Goal: Task Accomplishment & Management: Use online tool/utility

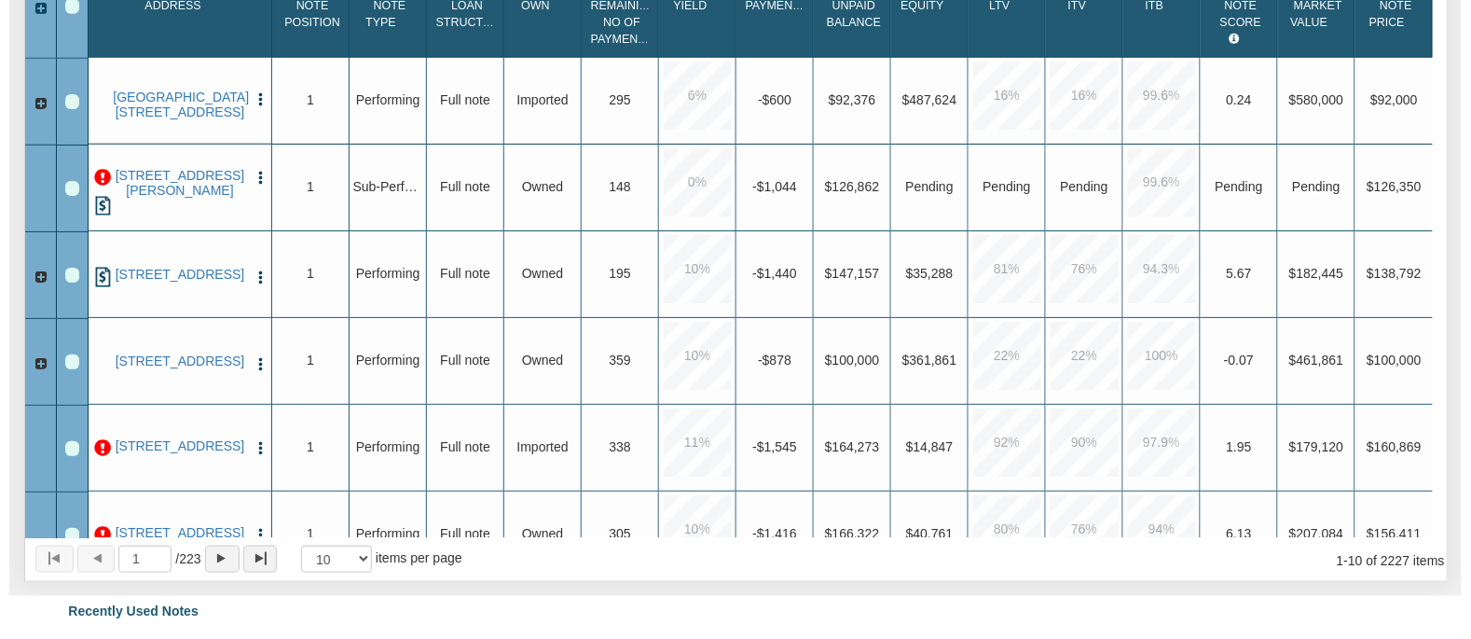
scroll to position [404, 0]
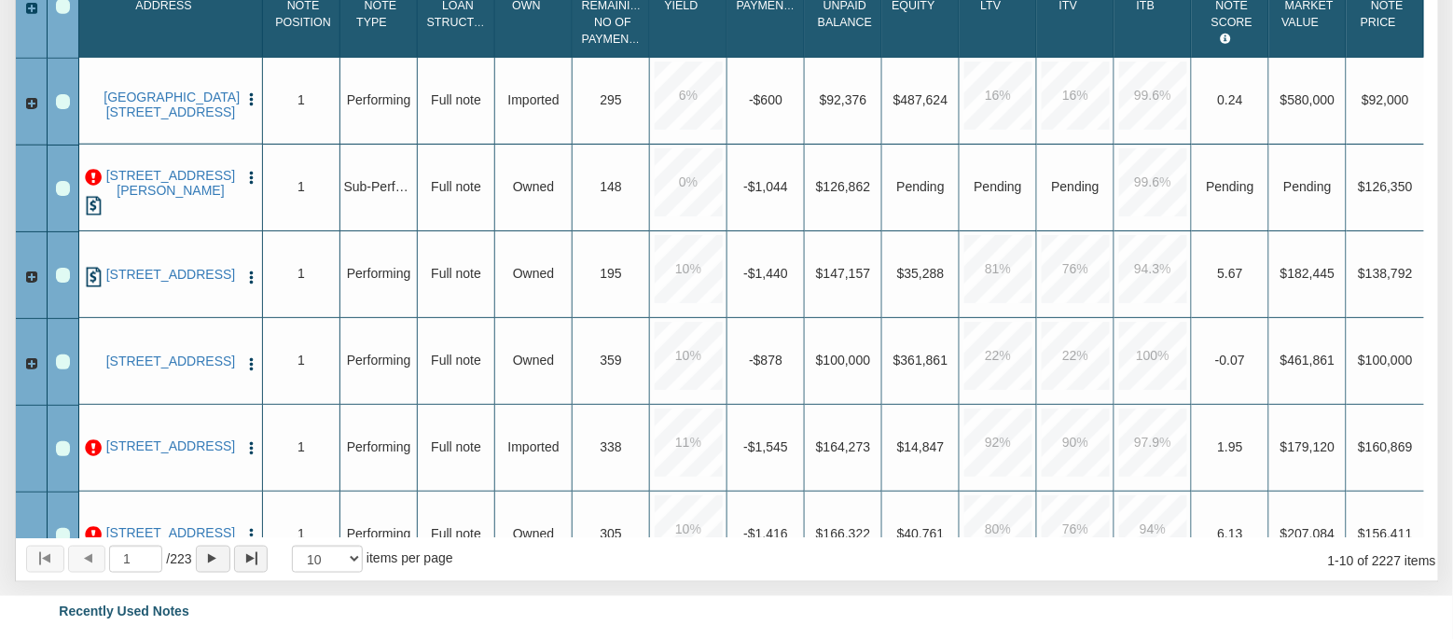
click at [251, 177] on img "button" at bounding box center [251, 178] width 16 height 16
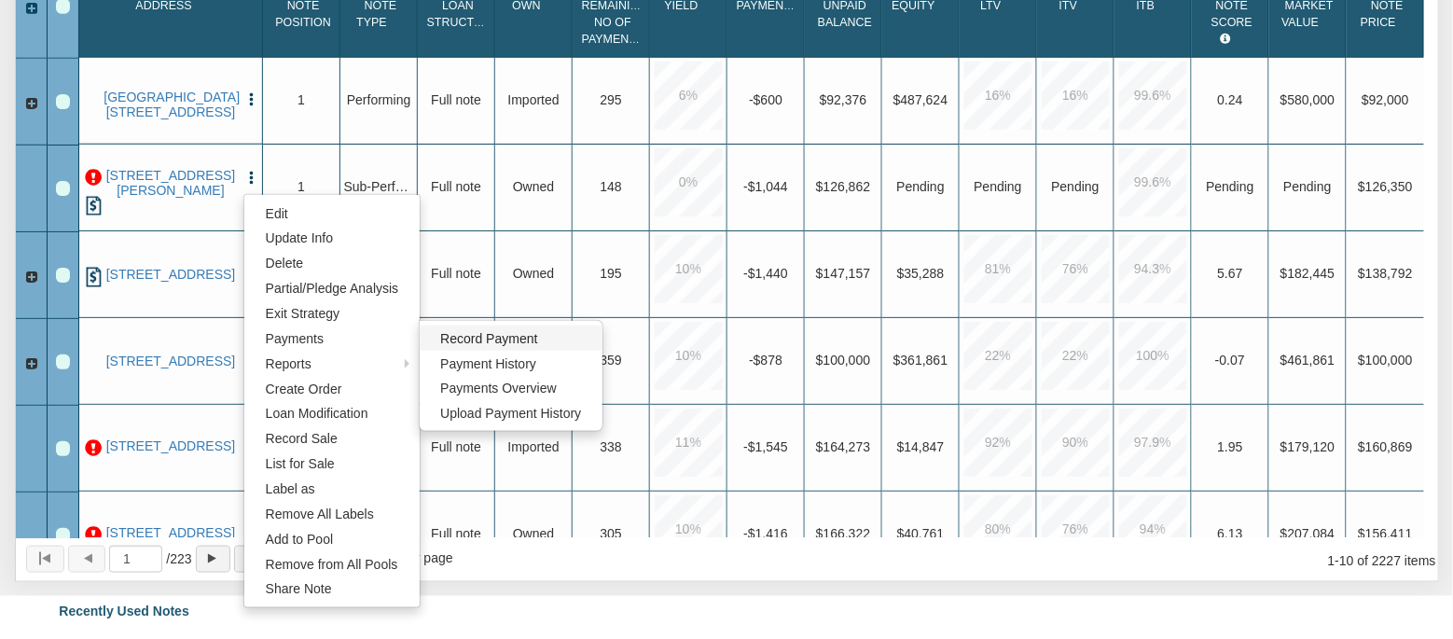
click at [437, 341] on link "Record Payment" at bounding box center [512, 337] width 184 height 25
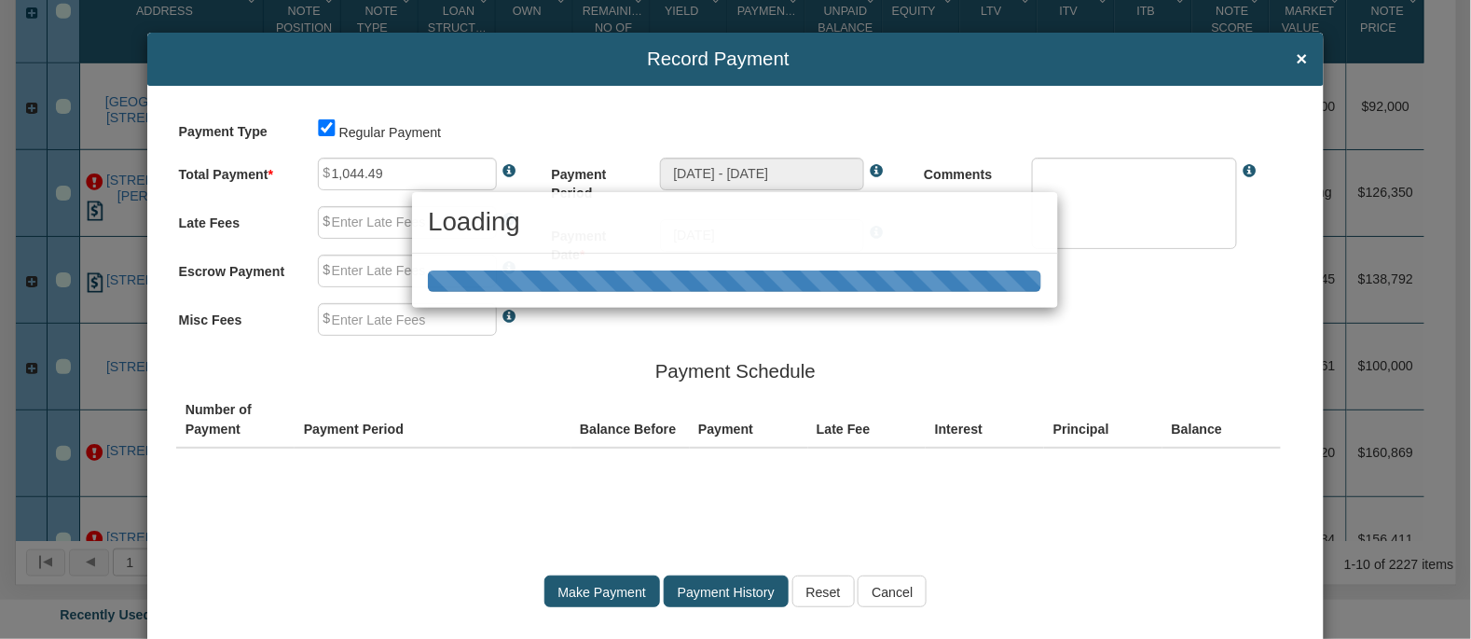
drag, startPoint x: 419, startPoint y: 168, endPoint x: 374, endPoint y: 172, distance: 45.0
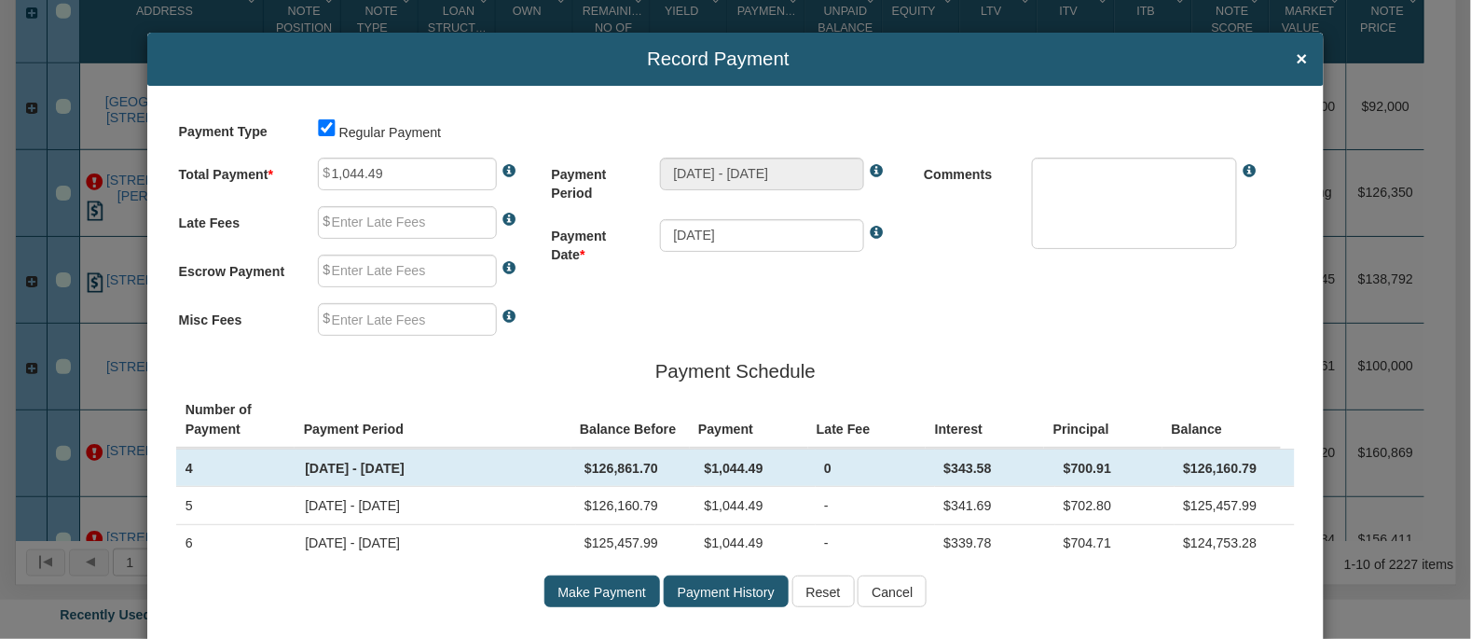
type input "0.00"
type textarea "Regular payment"
drag, startPoint x: 371, startPoint y: 175, endPoint x: 323, endPoint y: 173, distance: 48.5
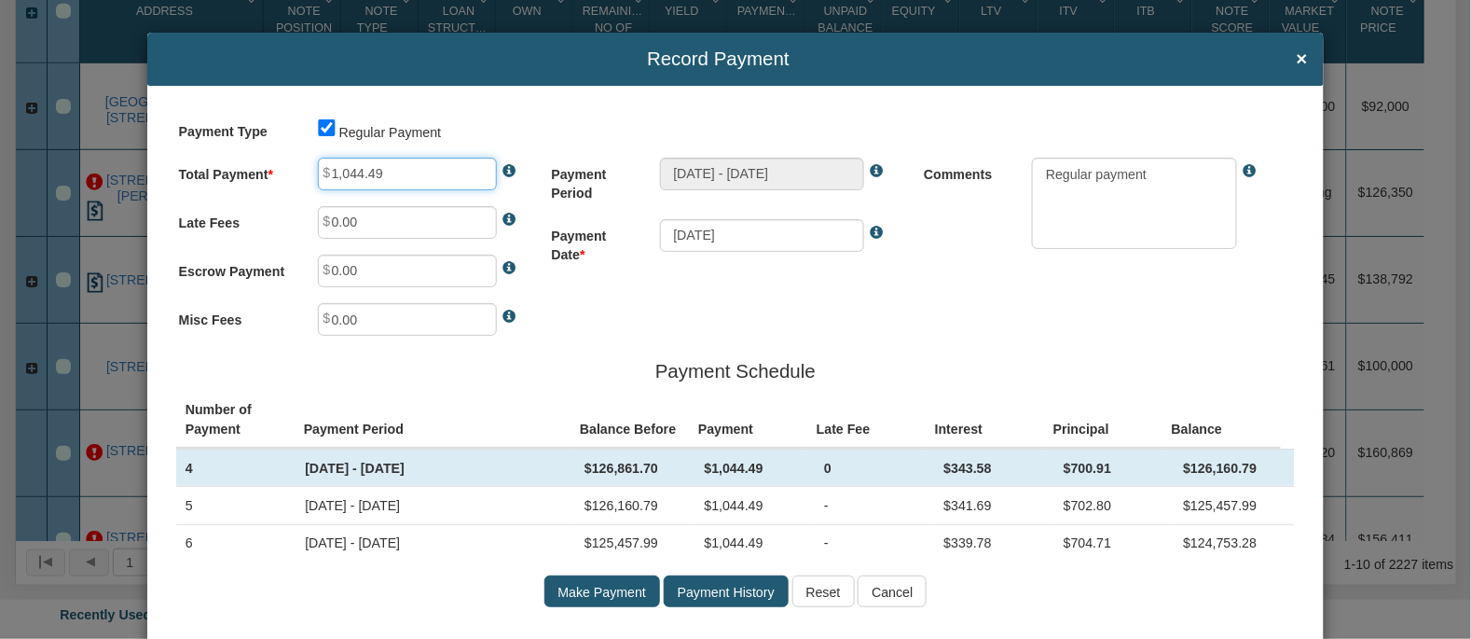
click at [323, 173] on div "1,044.49" at bounding box center [423, 174] width 245 height 33
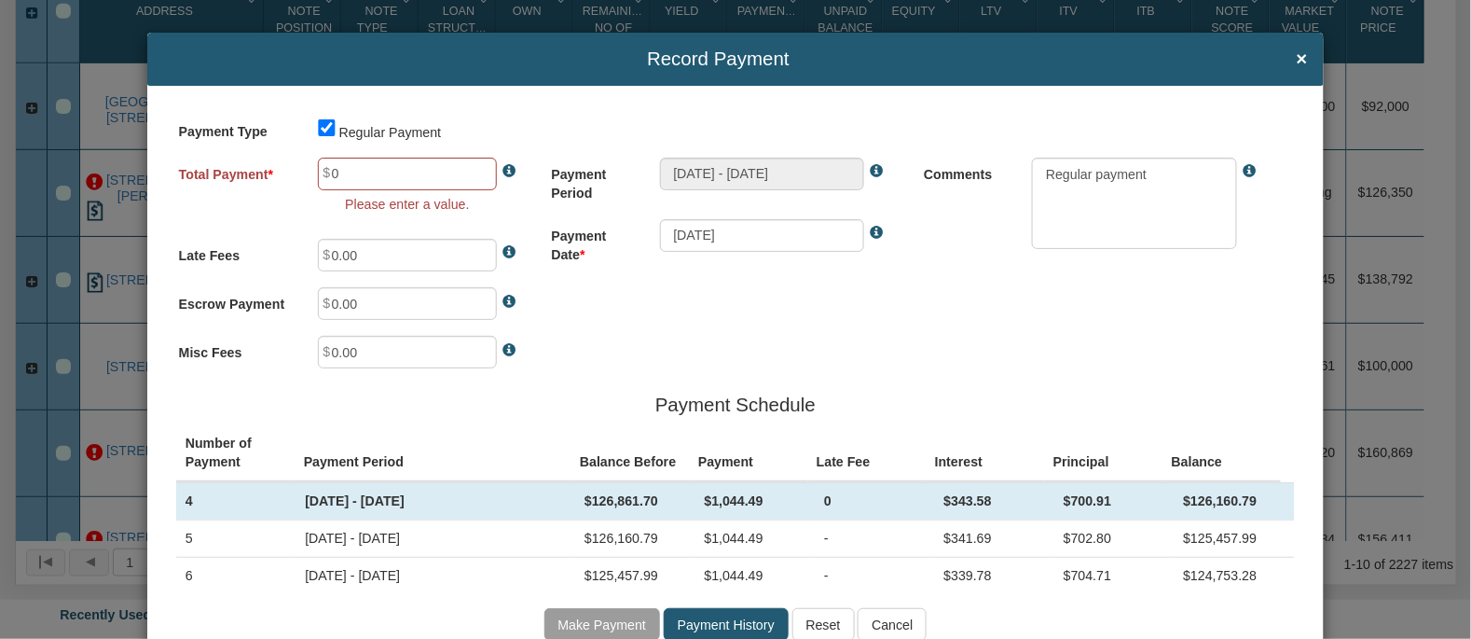
click at [579, 347] on div "Payment Type Regular Payment Total Payment 0 Please enter a value. Late Fees 0.…" at bounding box center [735, 386] width 1177 height 600
click at [362, 170] on input "0.00" at bounding box center [407, 174] width 179 height 33
type input "0"
click at [321, 235] on div "Total Payment 0 Please enter a value. Late Fees 0.00 Escrow Payment 0.00 Misc F…" at bounding box center [362, 271] width 373 height 227
drag, startPoint x: 375, startPoint y: 170, endPoint x: 328, endPoint y: 173, distance: 46.8
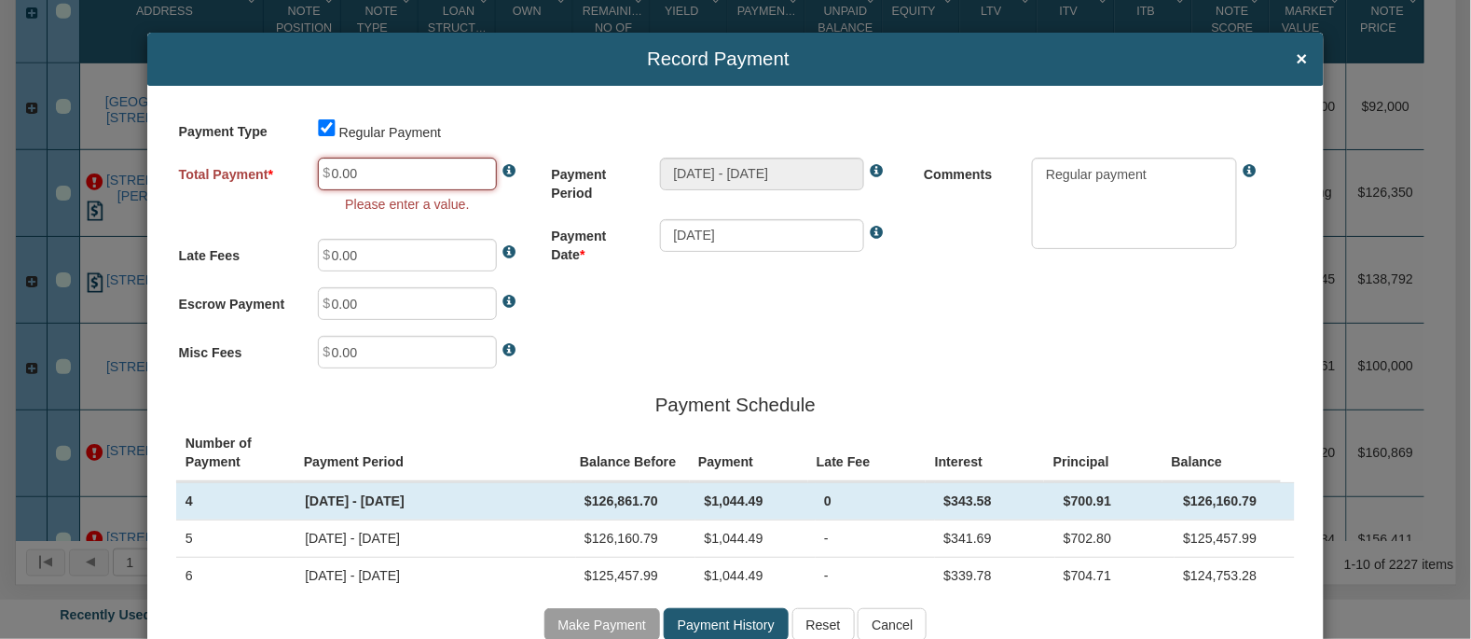
click at [328, 173] on input "0.00" at bounding box center [407, 174] width 179 height 33
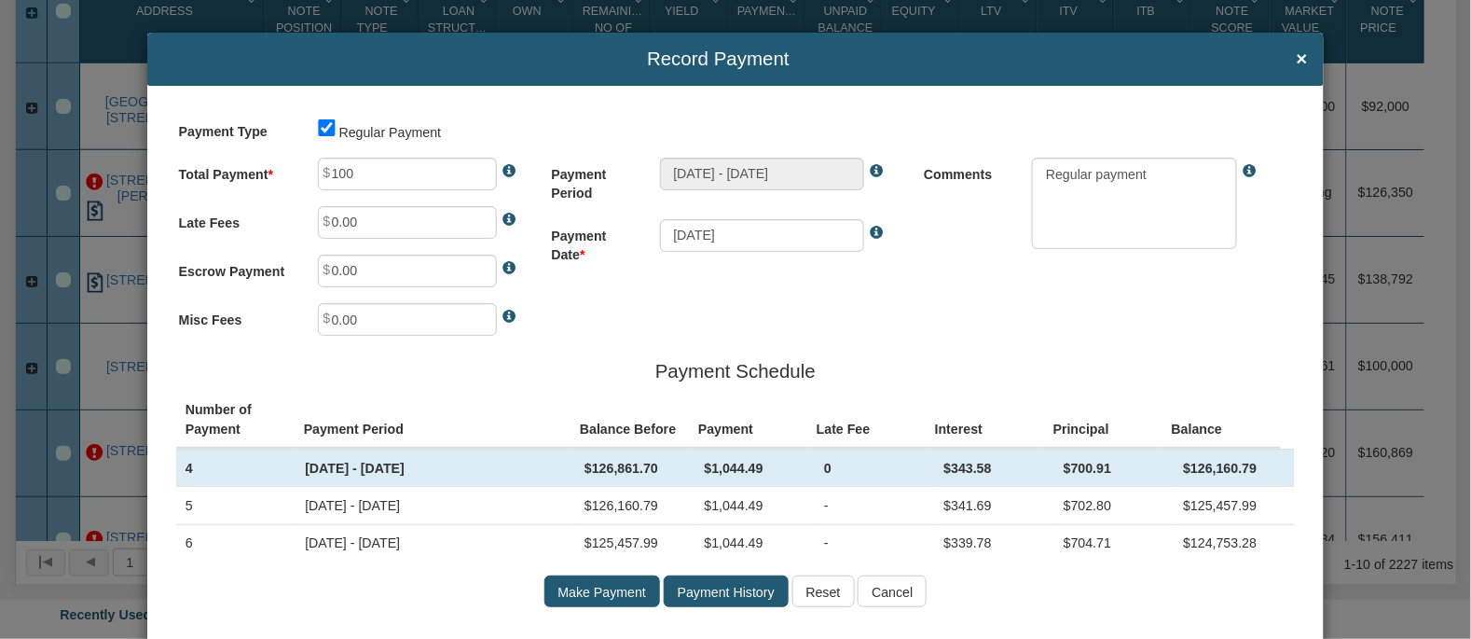
click at [410, 254] on div "Total Payment 100 Late Fees 0.00 Escrow Payment 0.00 Misc Fees 0.00" at bounding box center [362, 255] width 373 height 194
type input "100.00"
click at [418, 225] on input "0.00" at bounding box center [407, 222] width 179 height 33
click at [778, 356] on div "Payment Type Regular Payment Total Payment 100.00 Late Fees 0.00 Escrow Payment…" at bounding box center [735, 369] width 1177 height 567
click at [859, 303] on div "Payment Type Regular Payment Total Payment 100.00 Late Fees 0.00 Escrow Payment…" at bounding box center [735, 369] width 1177 height 567
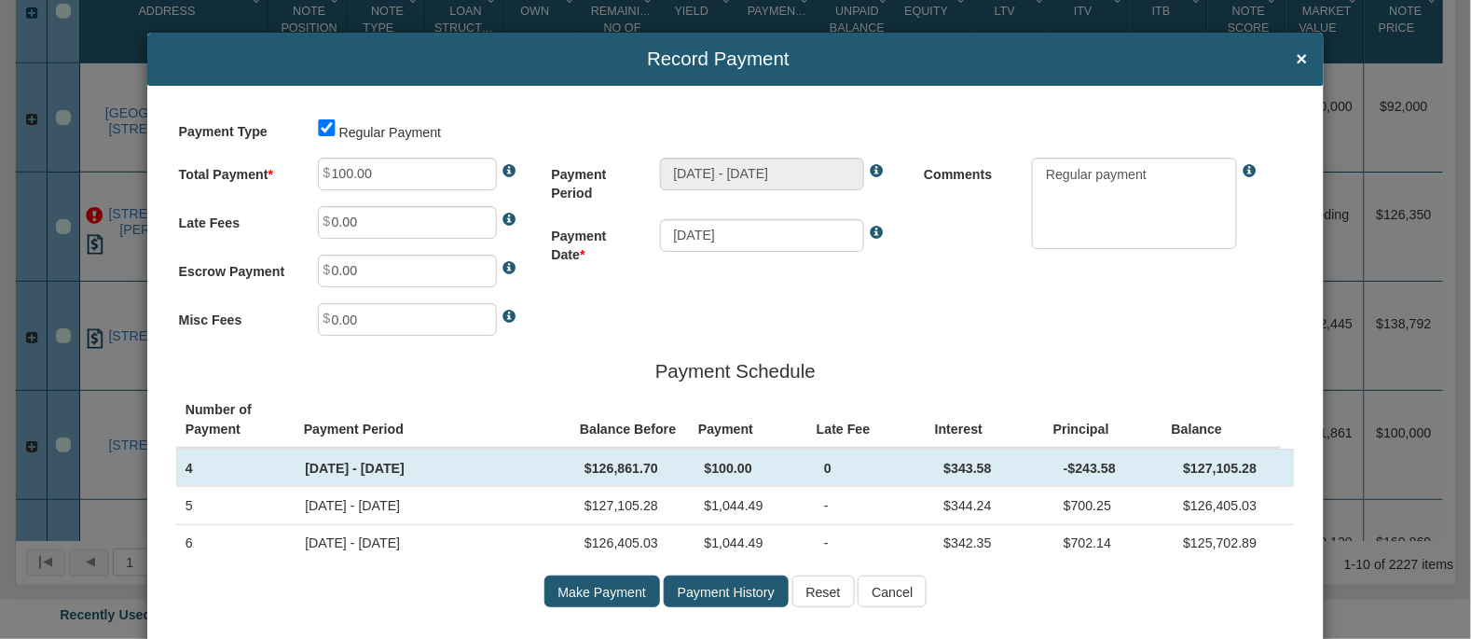
scroll to position [349, 0]
